Goal: Information Seeking & Learning: Understand process/instructions

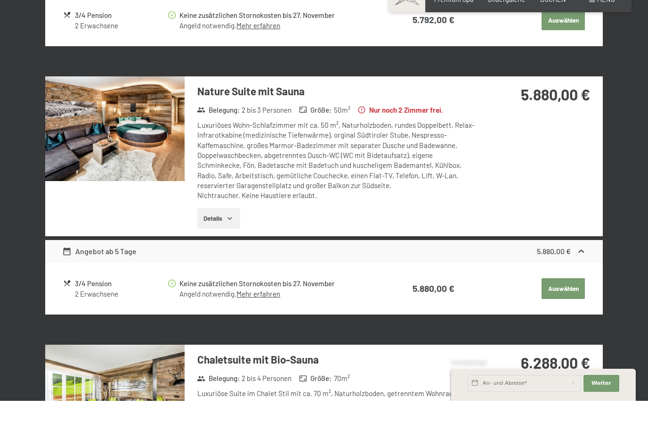
scroll to position [986, 0]
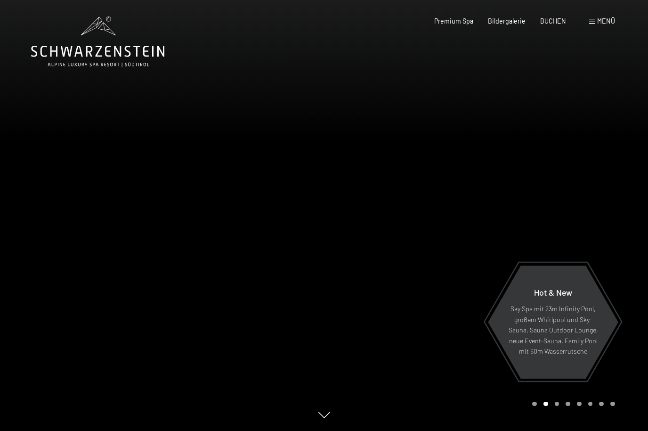
click at [595, 25] on div "Menü" at bounding box center [602, 20] width 26 height 9
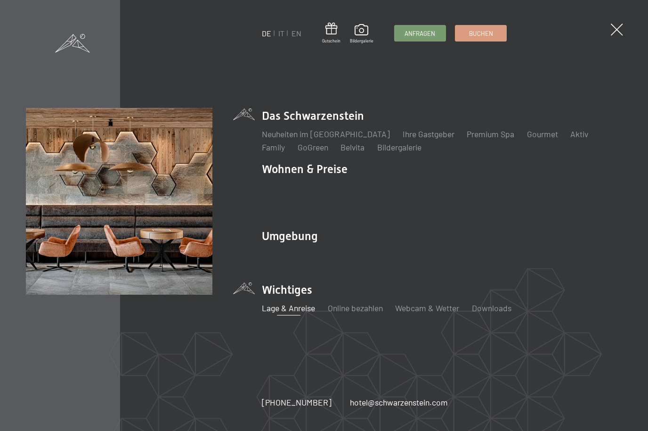
click at [295, 305] on link "Lage & Anreise" at bounding box center [288, 308] width 53 height 10
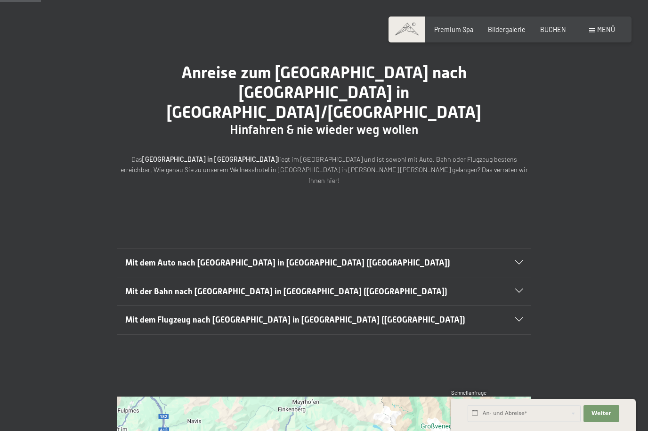
scroll to position [57, 0]
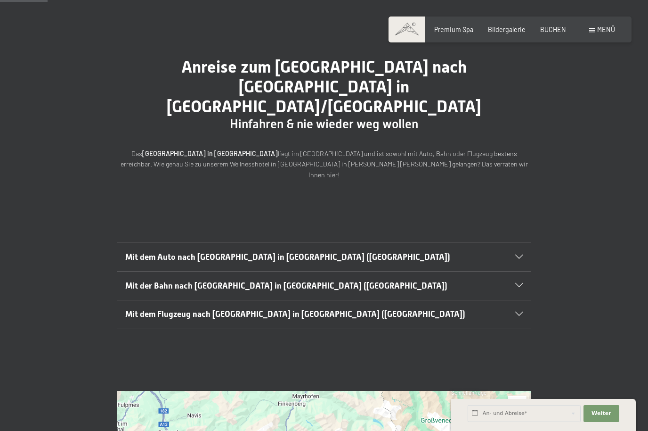
click at [511, 271] on div "Mit der Bahn nach Luttach in Südtirol (Italien)" at bounding box center [324, 285] width 398 height 28
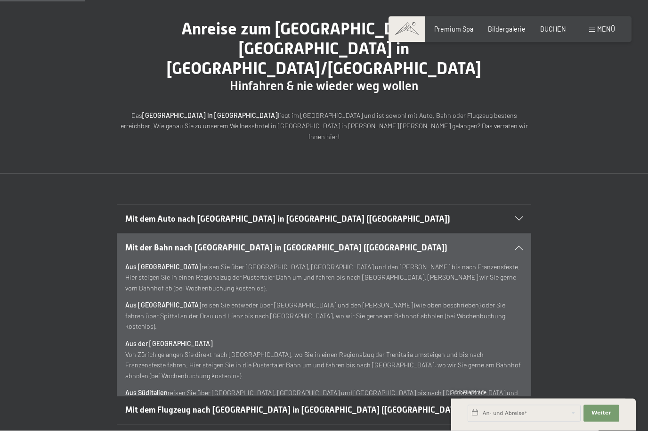
scroll to position [127, 0]
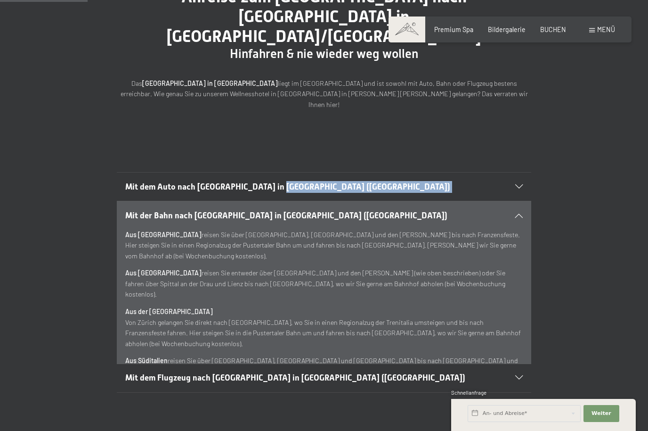
click at [539, 141] on div "Mit dem Auto nach Luttach in Südtirol (Italien) Aus Deutschland kommend fahren …" at bounding box center [324, 282] width 648 height 282
click at [334, 372] on h2 "Mit dem Flugzeug nach Luttach in Südtirol (Italien)" at bounding box center [304, 378] width 358 height 12
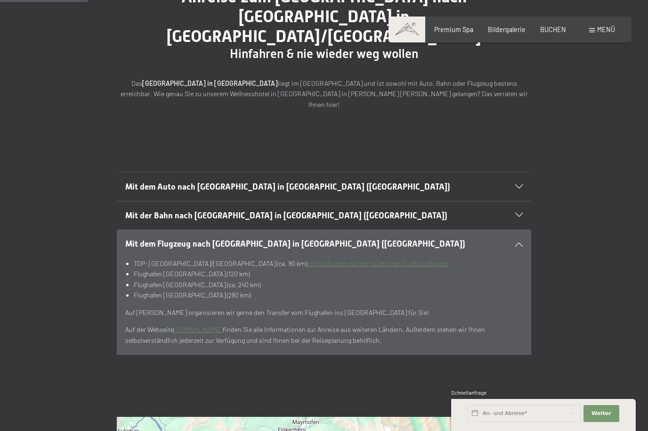
click at [522, 242] on icon at bounding box center [520, 244] width 8 height 4
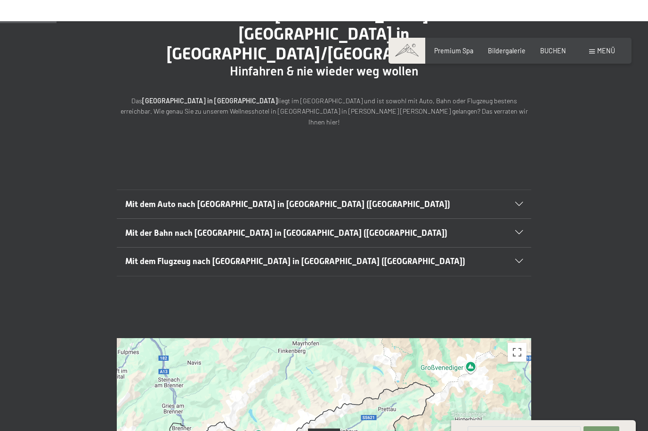
scroll to position [0, 0]
